Goal: Transaction & Acquisition: Subscribe to service/newsletter

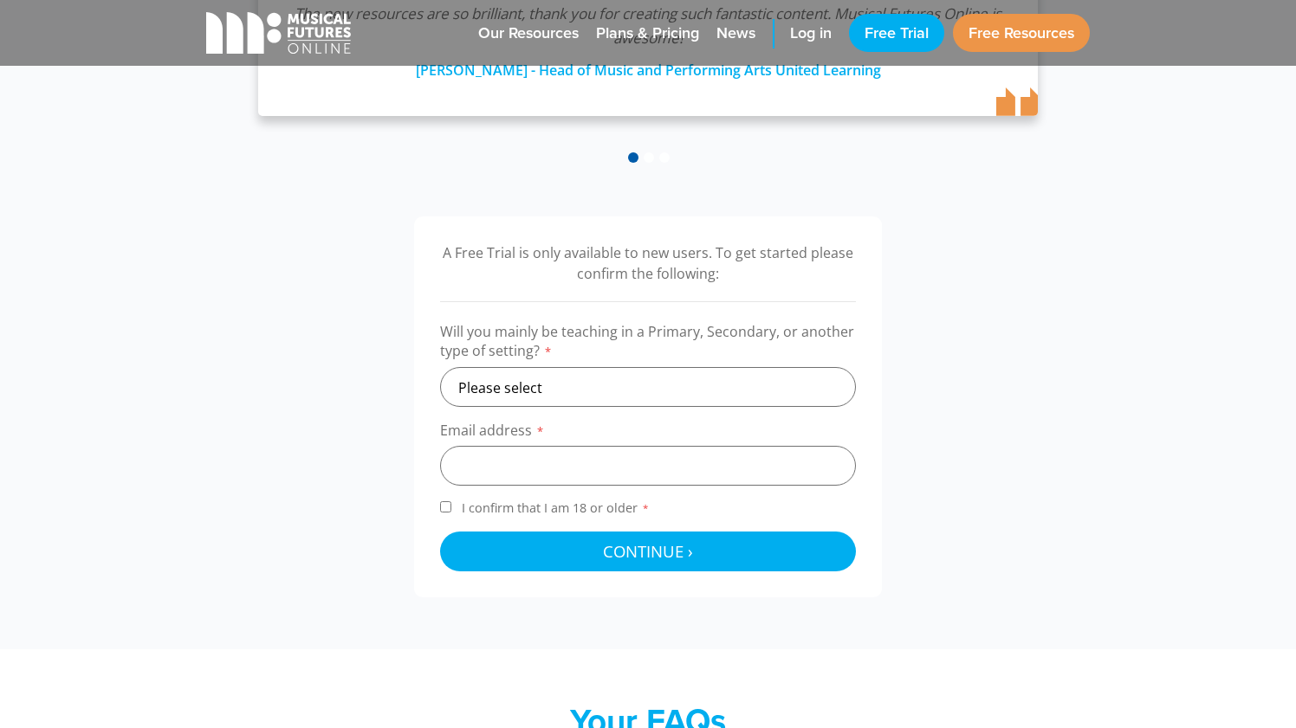
scroll to position [431, 0]
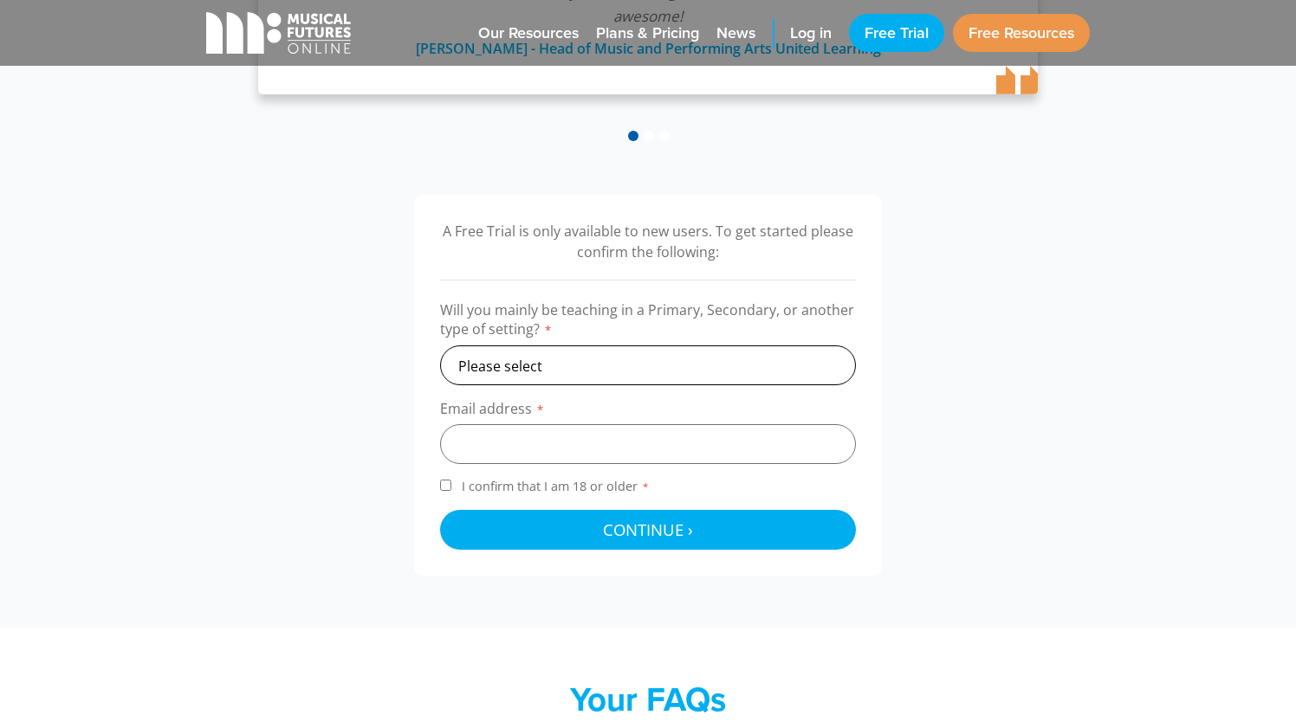
click at [667, 358] on select "Please select Primary Secondary Other" at bounding box center [648, 366] width 416 height 40
select select "primary"
click at [440, 346] on select "Please select Primary Secondary Other" at bounding box center [648, 366] width 416 height 40
click at [646, 436] on input "email" at bounding box center [648, 444] width 416 height 40
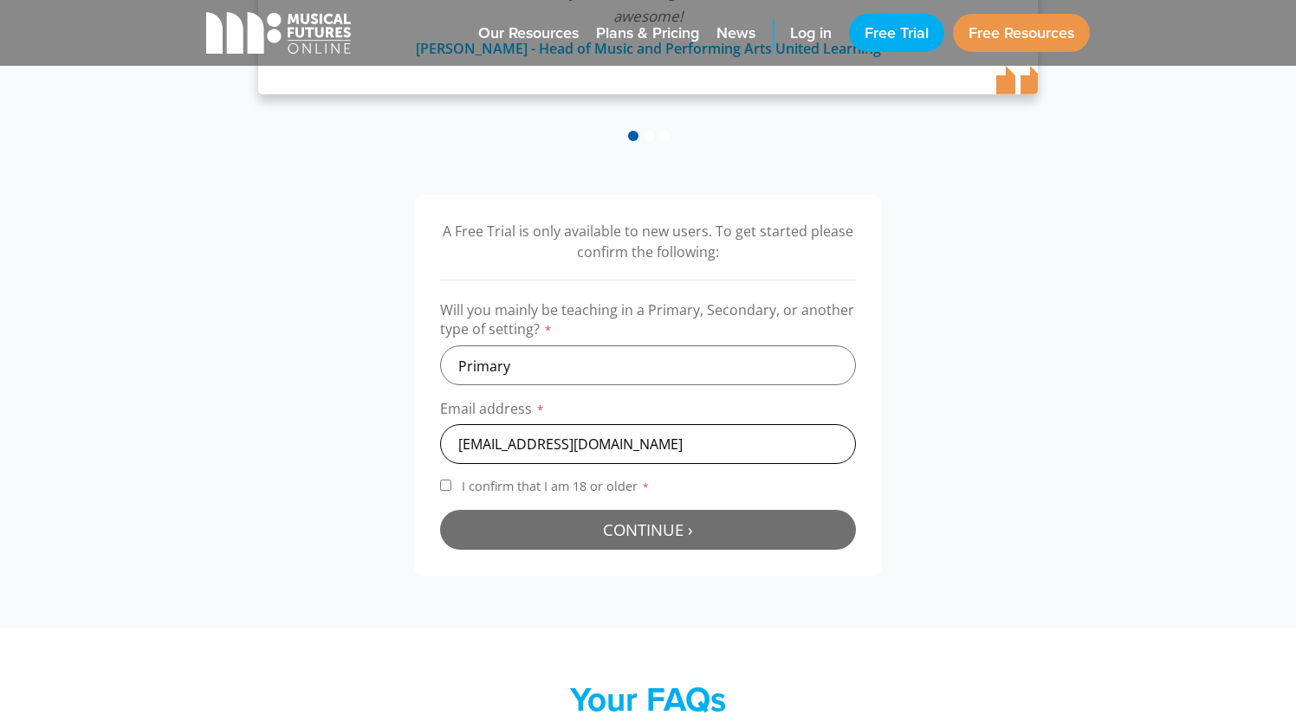
type input "max@digitmusic.co.uk"
click at [663, 527] on span "Continue ›" at bounding box center [648, 530] width 90 height 22
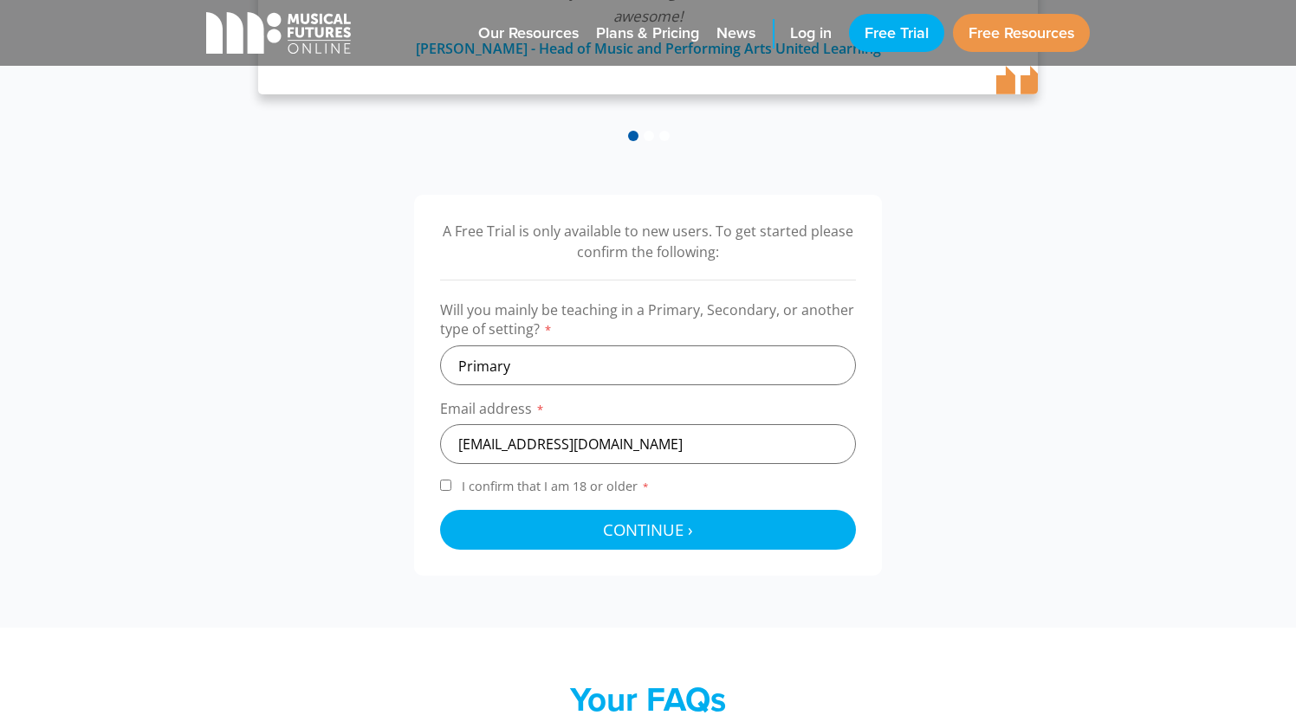
click at [449, 488] on input "I confirm that I am 18 or older *" at bounding box center [445, 485] width 11 height 11
checkbox input "true"
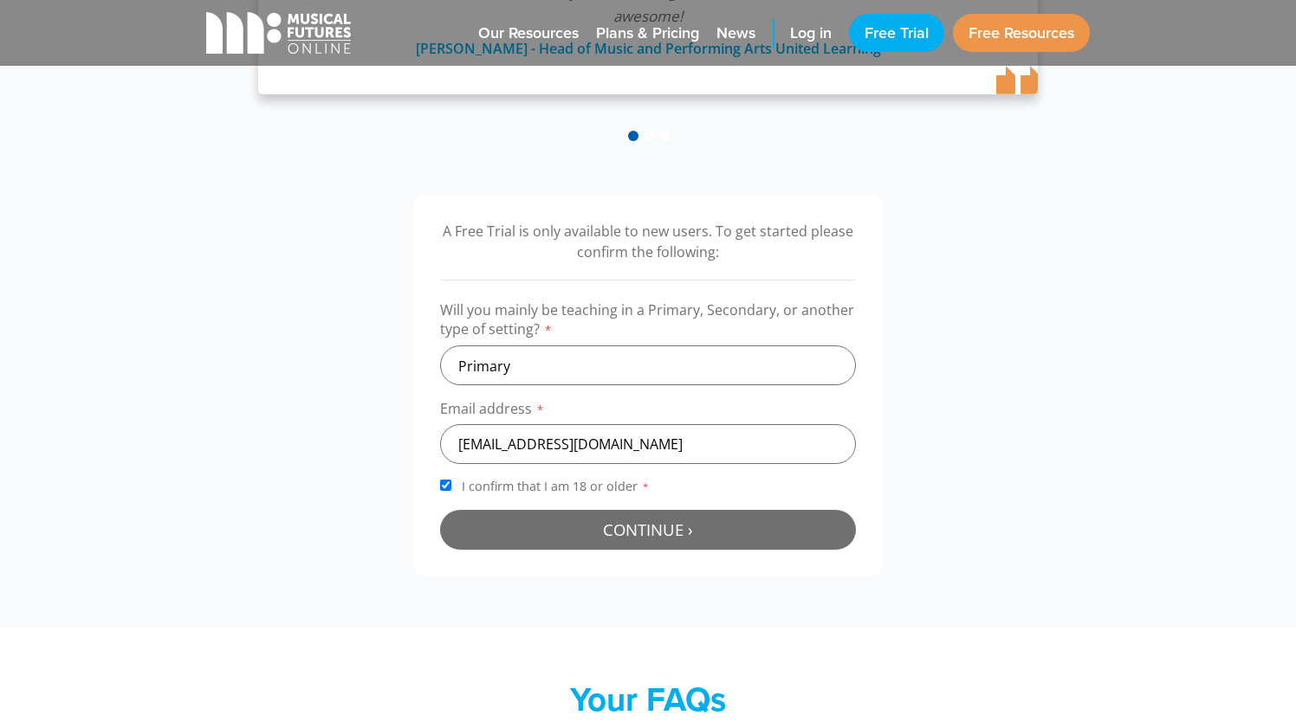
click at [555, 522] on button "Continue › Checking your details..." at bounding box center [648, 530] width 416 height 40
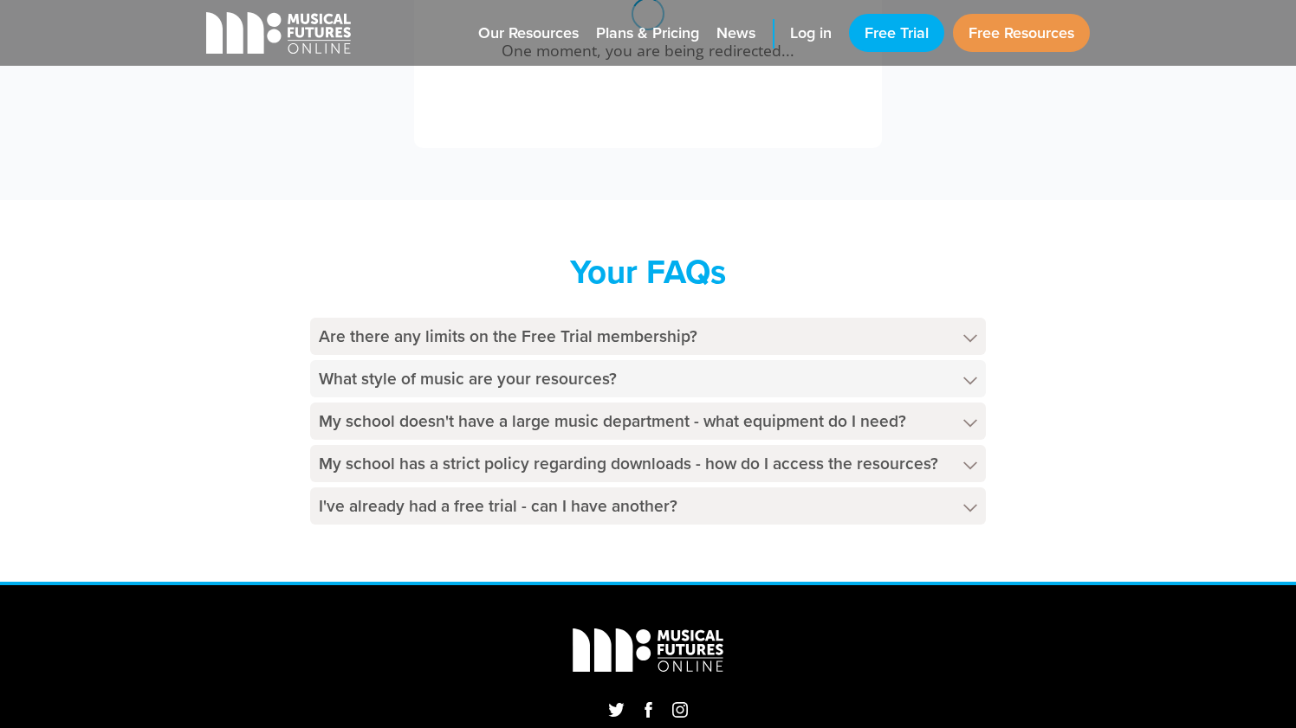
scroll to position [845, 0]
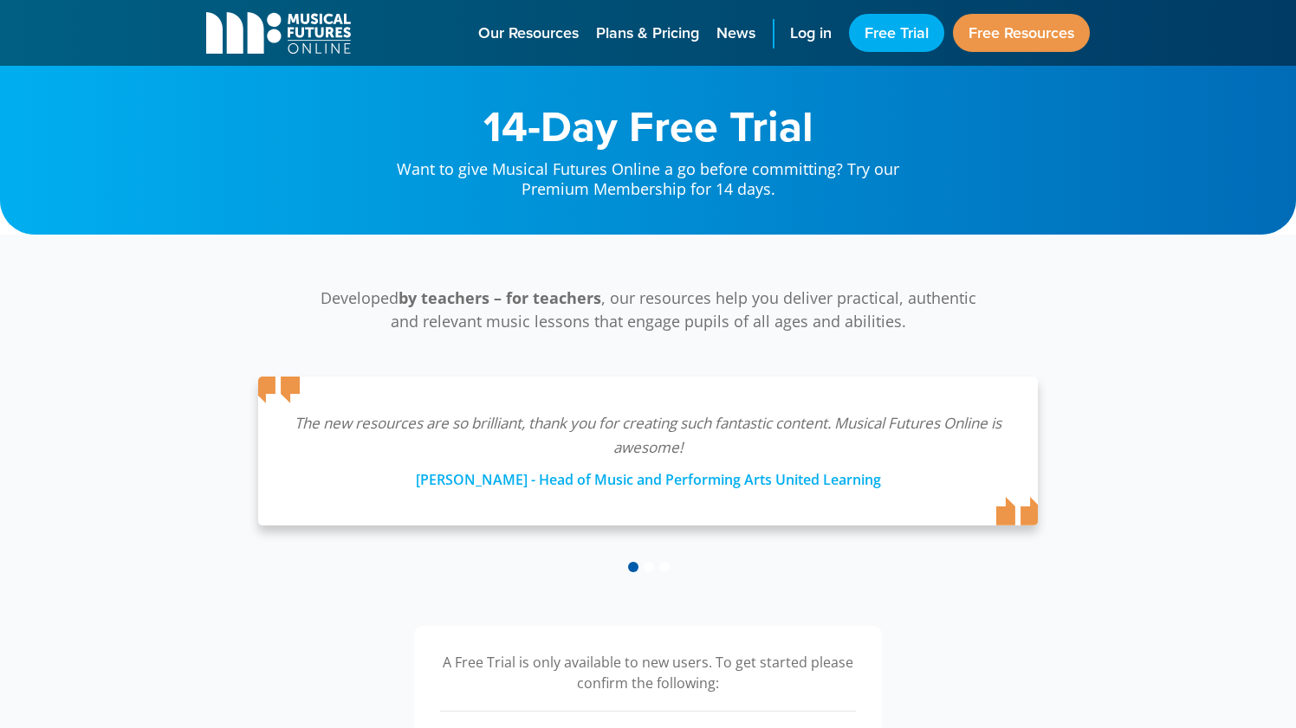
select select "primary"
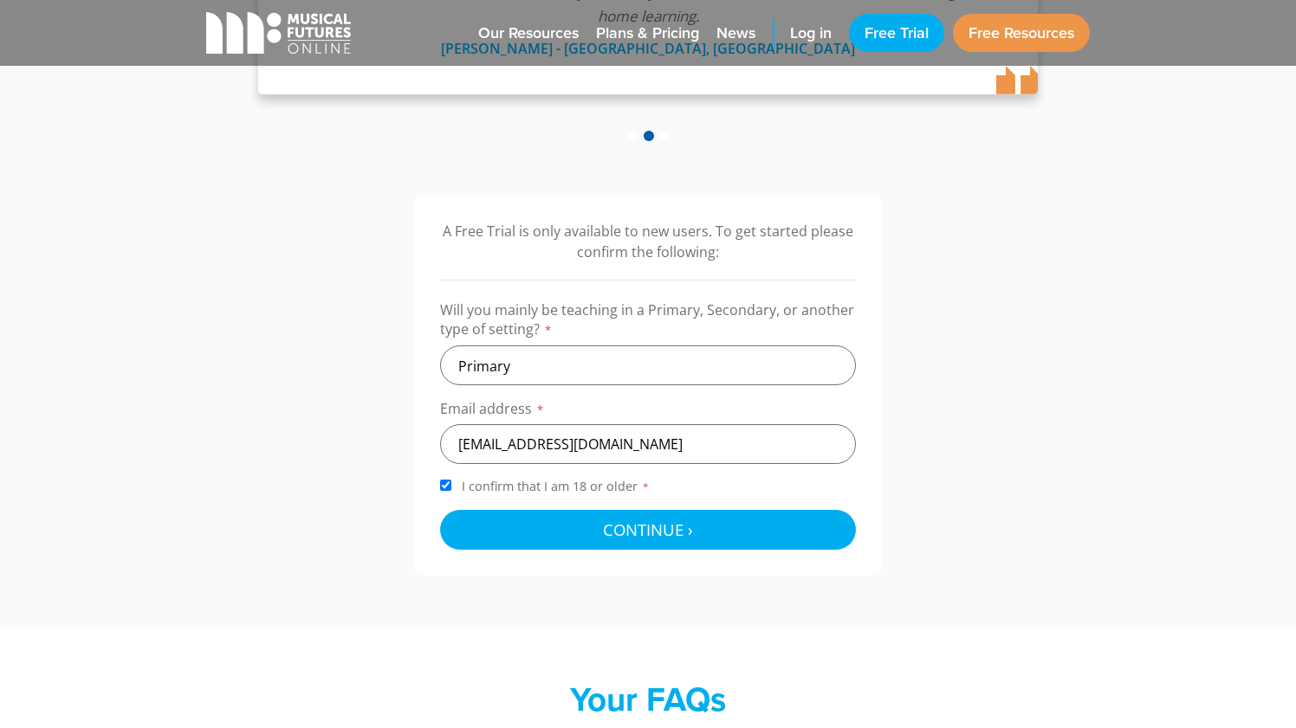
click at [761, 552] on div "A Free Trial is only available to new users. To get started please confirm the …" at bounding box center [648, 385] width 468 height 381
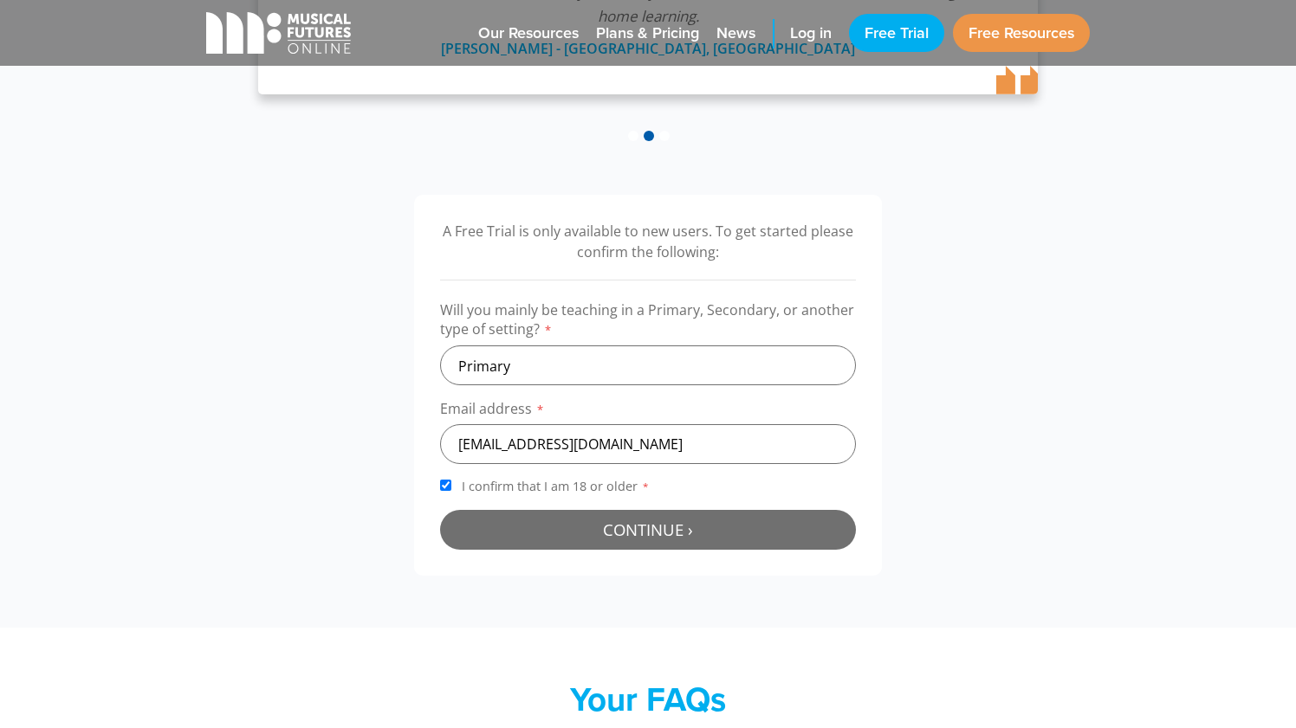
click at [764, 521] on button "Continue › Checking your details..." at bounding box center [648, 530] width 416 height 40
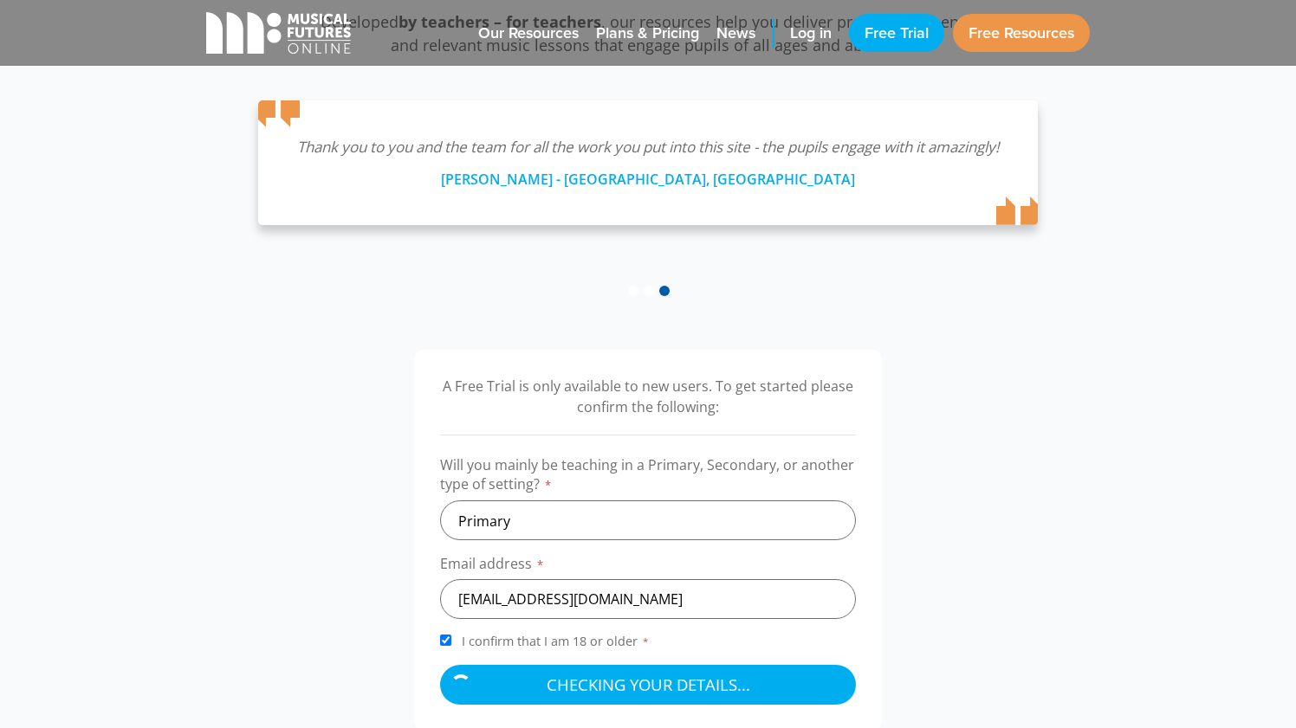
scroll to position [275, 0]
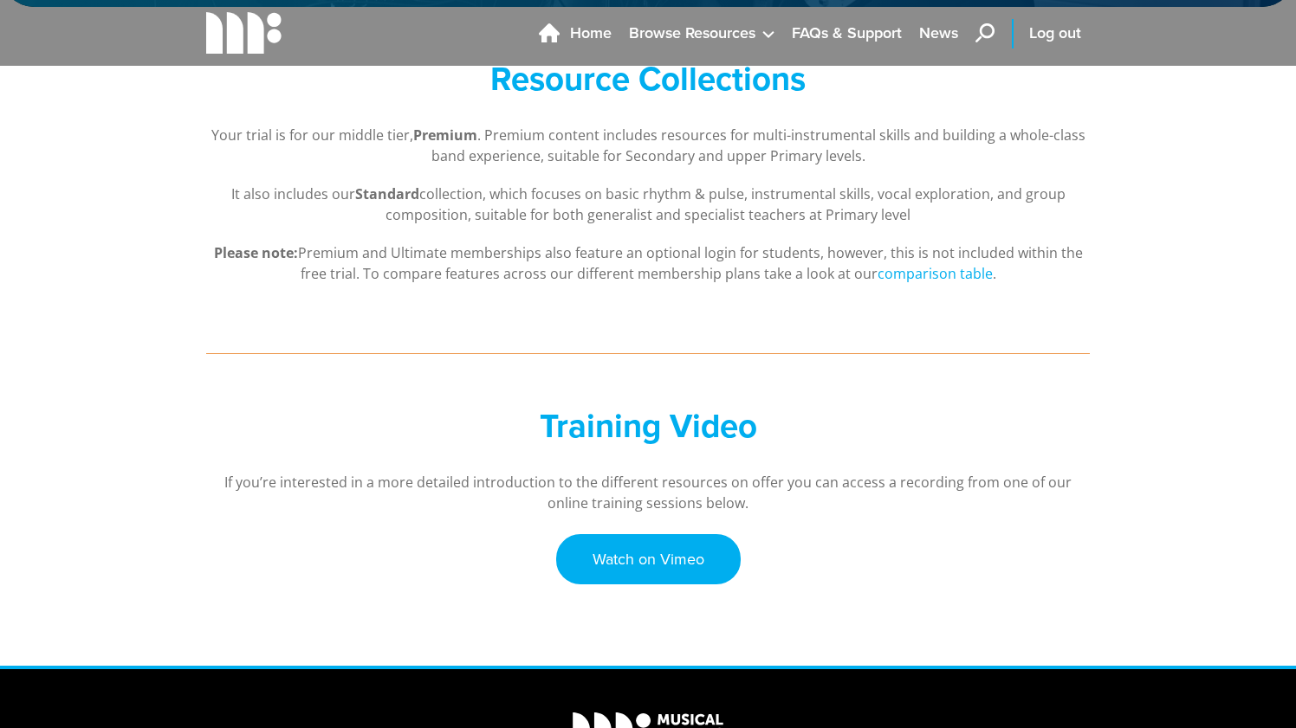
scroll to position [172, 0]
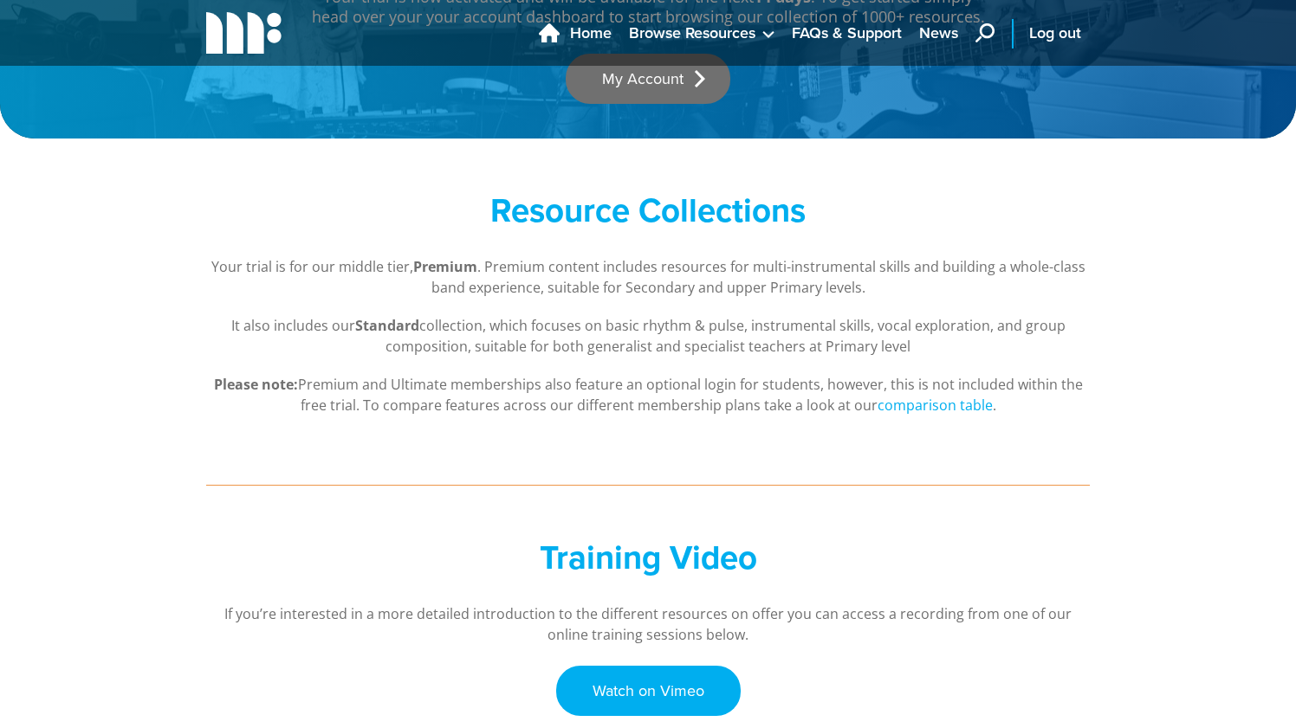
click at [663, 101] on link "My Account" at bounding box center [648, 79] width 165 height 50
